Goal: Navigation & Orientation: Understand site structure

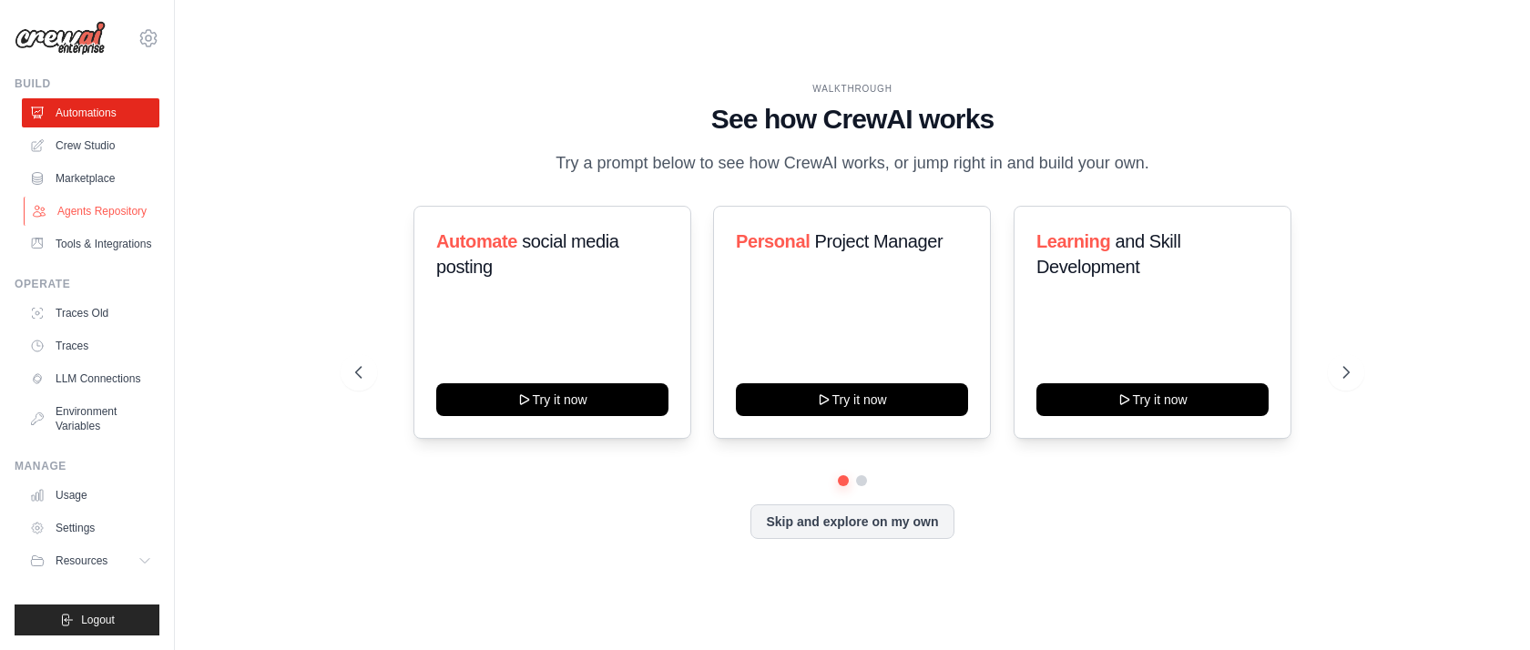
click at [87, 210] on link "Agents Repository" at bounding box center [93, 211] width 138 height 29
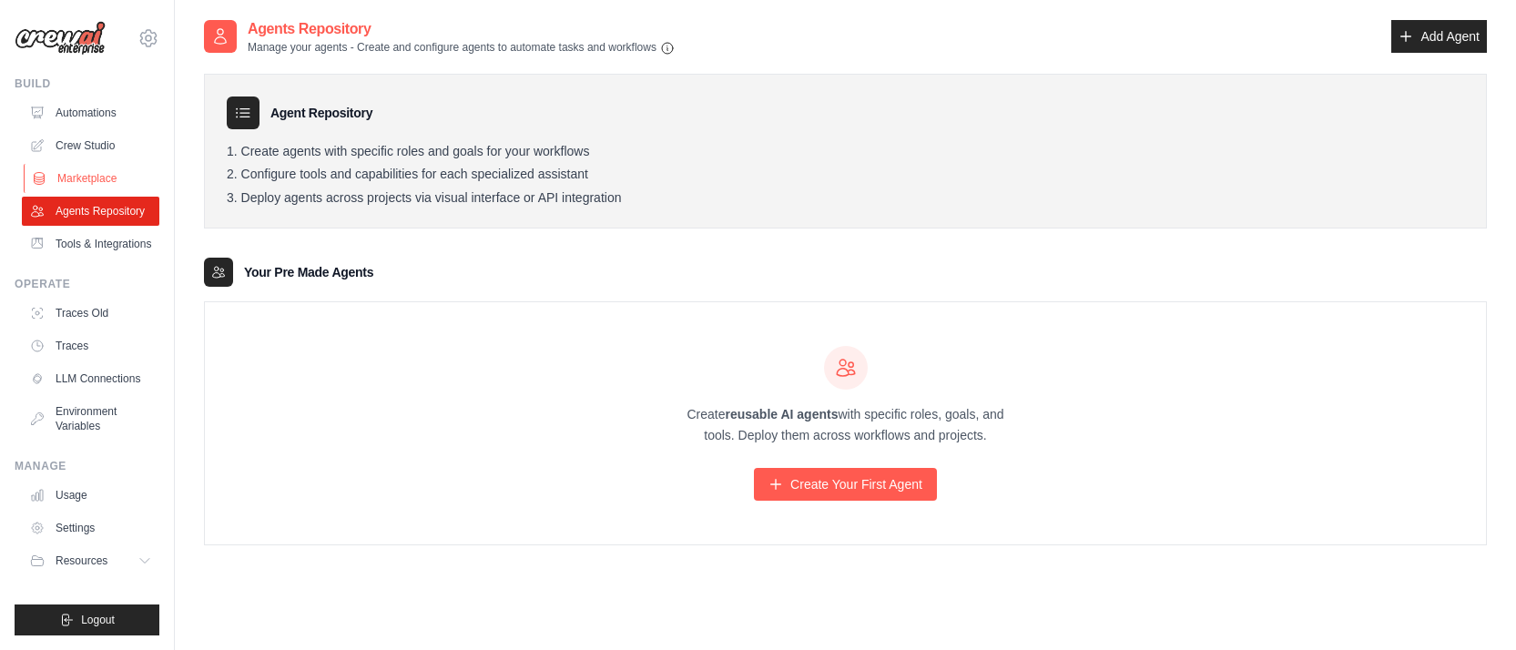
click at [97, 181] on link "Marketplace" at bounding box center [93, 178] width 138 height 29
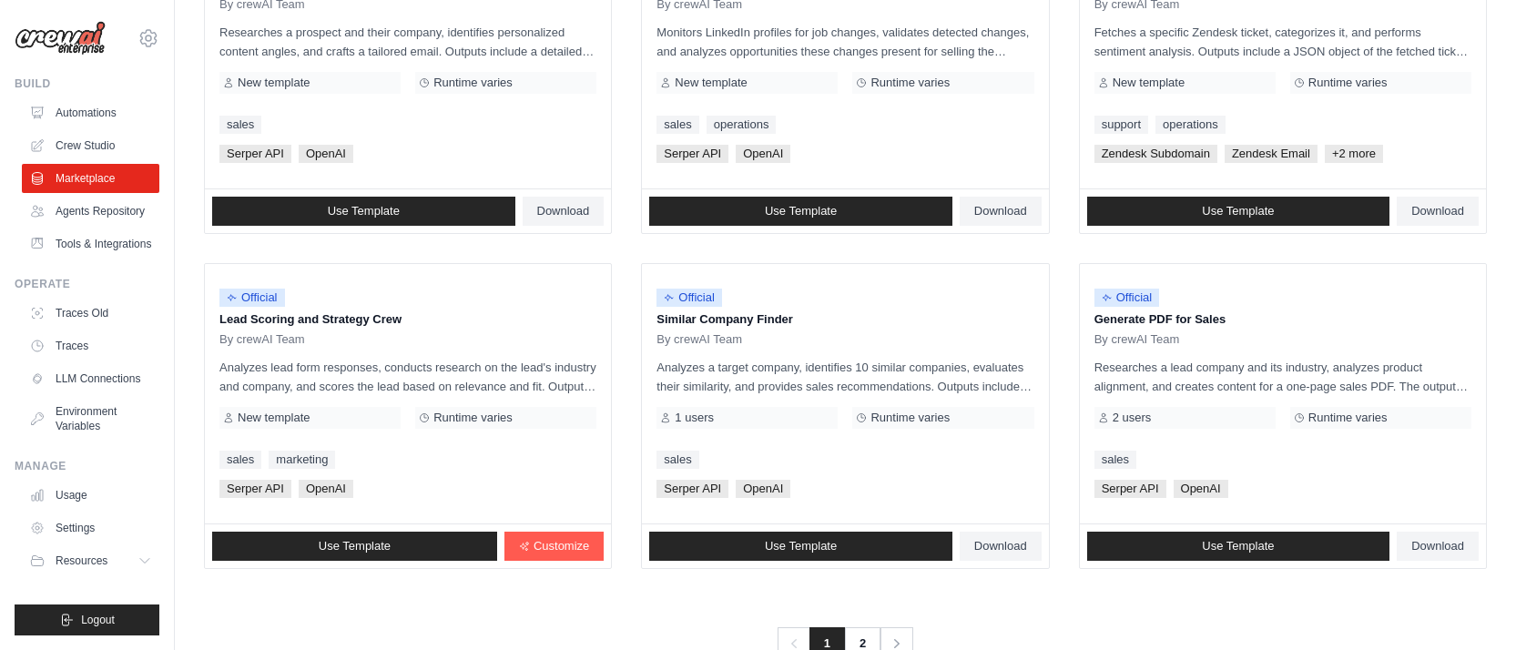
scroll to position [1037, 0]
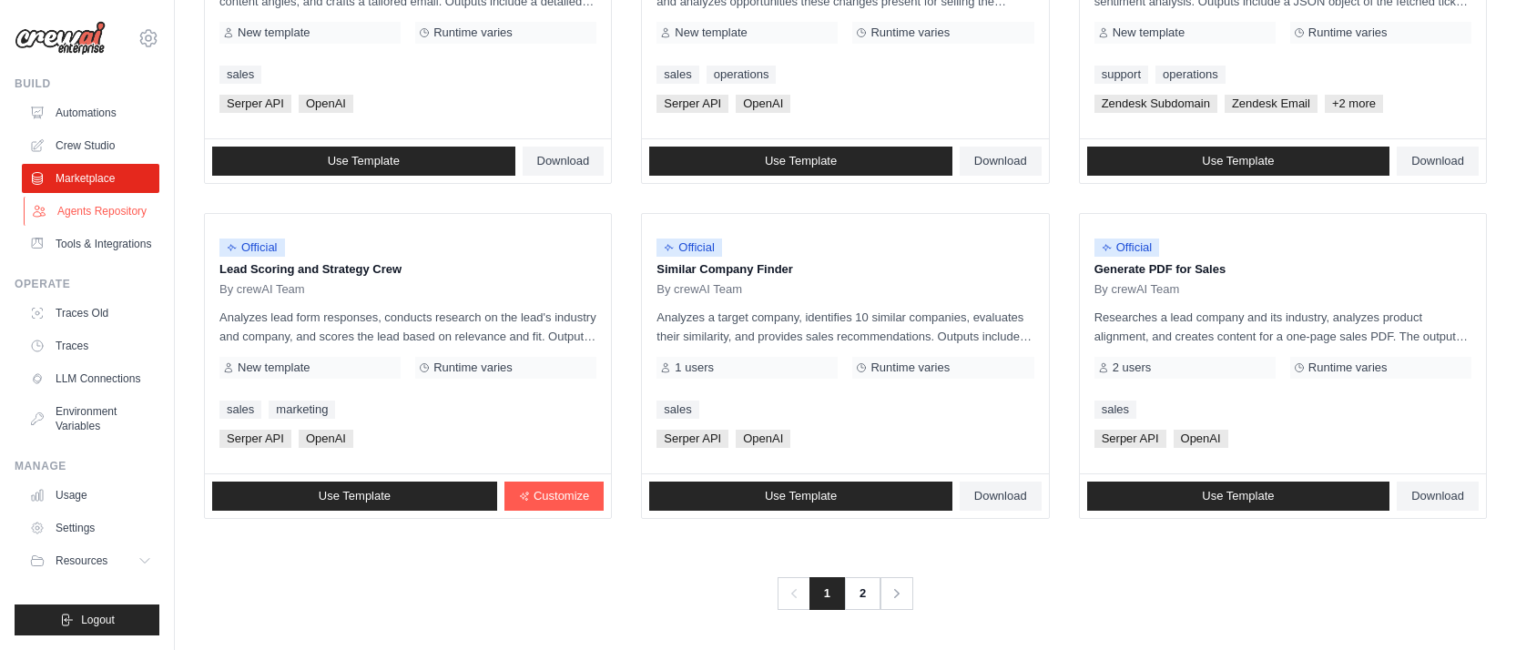
click at [105, 217] on link "Agents Repository" at bounding box center [93, 211] width 138 height 29
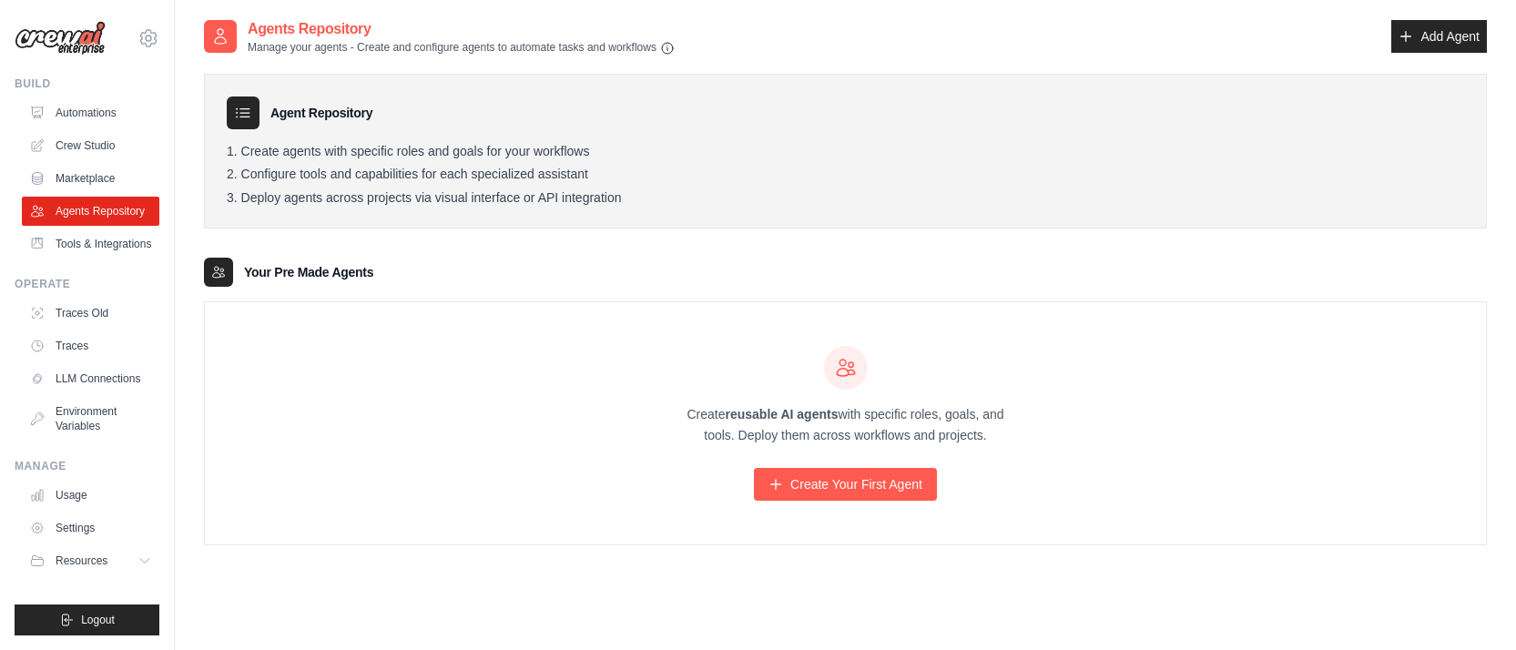
click at [99, 237] on link "Tools & Integrations" at bounding box center [91, 244] width 138 height 29
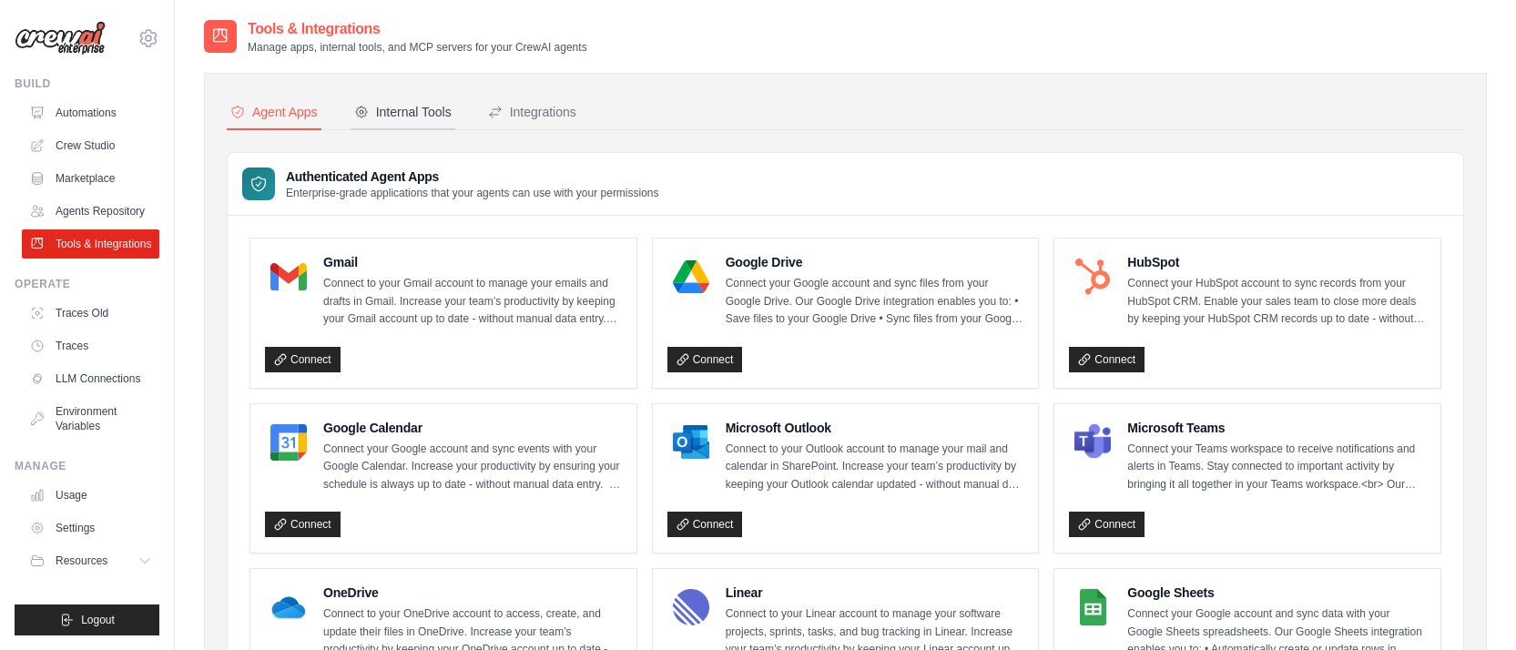
click at [401, 112] on div "Internal Tools" at bounding box center [402, 112] width 97 height 18
click at [410, 116] on div "Internal Tools" at bounding box center [402, 112] width 97 height 18
click at [546, 112] on div "Integrations" at bounding box center [532, 112] width 88 height 18
click at [75, 114] on link "Automations" at bounding box center [93, 112] width 138 height 29
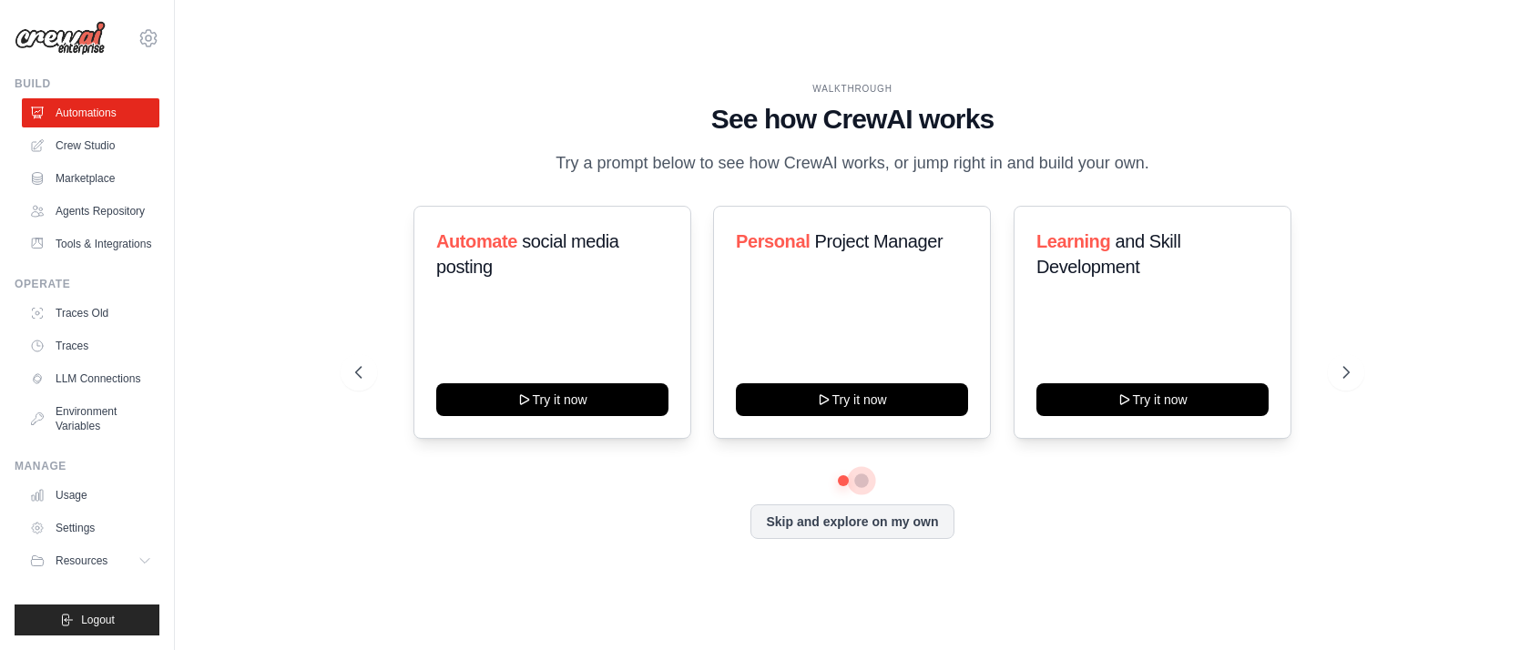
click at [864, 478] on button at bounding box center [861, 481] width 15 height 15
click at [1346, 381] on icon at bounding box center [1348, 372] width 18 height 18
click at [357, 371] on icon at bounding box center [357, 372] width 18 height 18
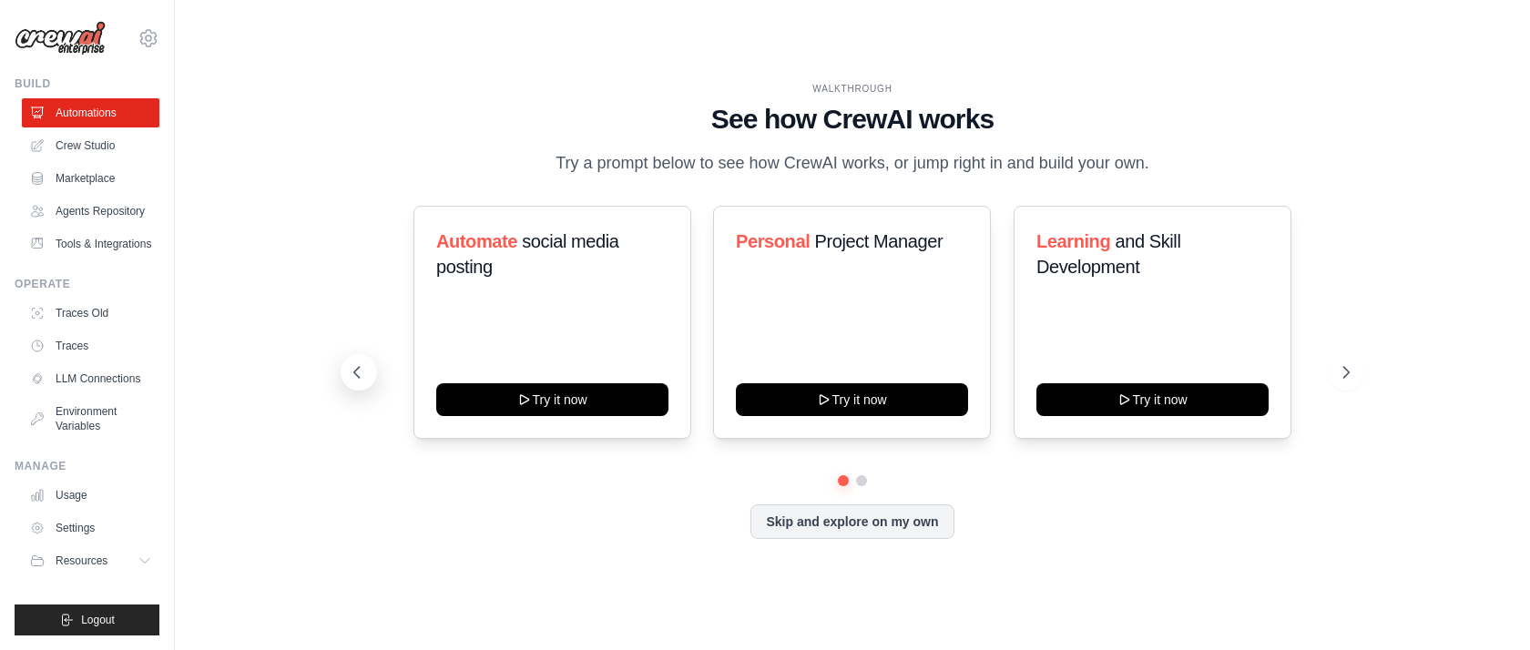
click at [357, 371] on icon at bounding box center [357, 372] width 18 height 18
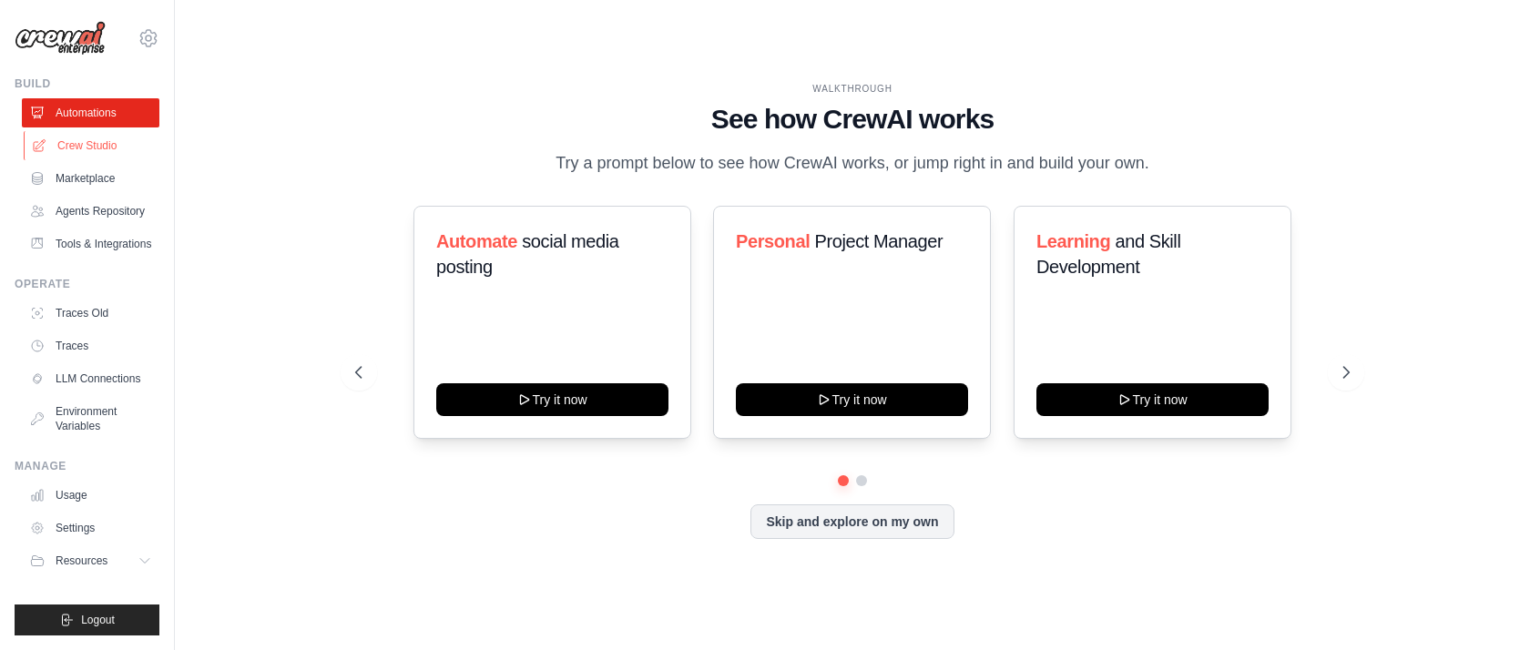
click at [45, 147] on icon at bounding box center [39, 145] width 15 height 15
